Goal: Task Accomplishment & Management: Manage account settings

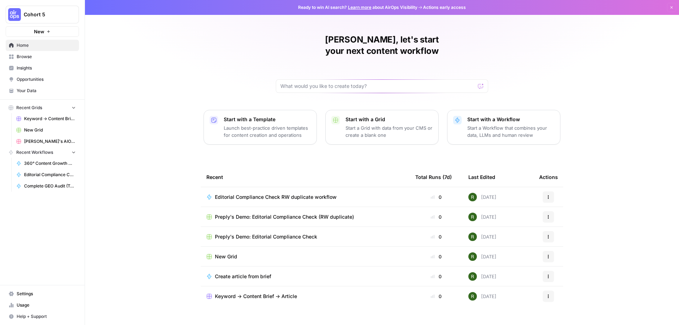
click at [55, 12] on span "Cohort 5" at bounding box center [45, 14] width 43 height 7
click at [32, 67] on span "Create Workspace" at bounding box center [66, 69] width 97 height 7
click at [31, 292] on span "Settings" at bounding box center [46, 293] width 59 height 6
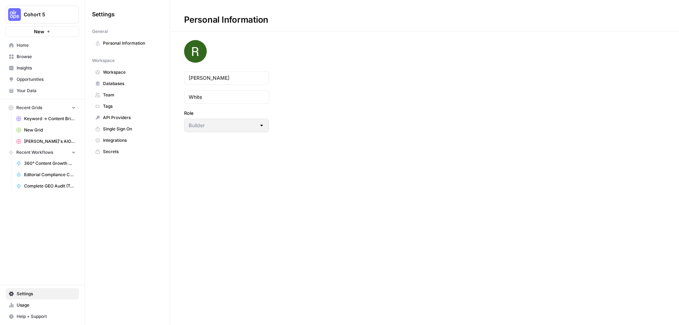
click at [114, 74] on span "Workspace" at bounding box center [131, 72] width 56 height 6
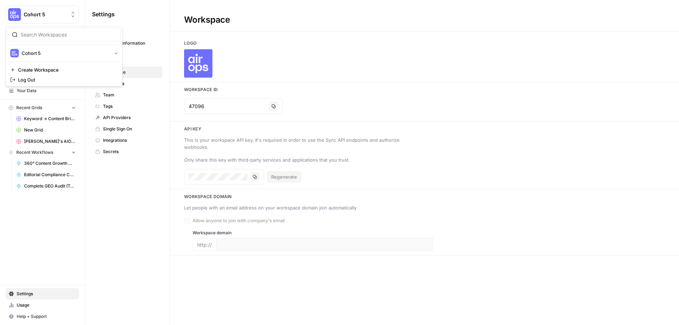
click at [42, 16] on span "Cohort 5" at bounding box center [45, 14] width 43 height 7
click at [39, 70] on span "Create Workspace" at bounding box center [66, 69] width 97 height 7
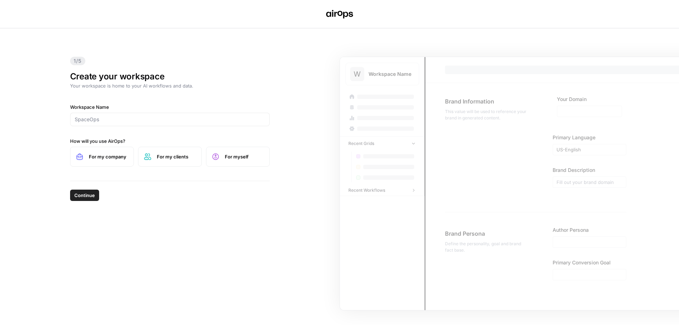
click at [139, 123] on div at bounding box center [170, 119] width 200 height 13
type input "Minut"
click at [104, 156] on span "For my company" at bounding box center [108, 156] width 39 height 7
click at [81, 194] on span "Continue" at bounding box center [84, 195] width 21 height 7
